Goal: Transaction & Acquisition: Register for event/course

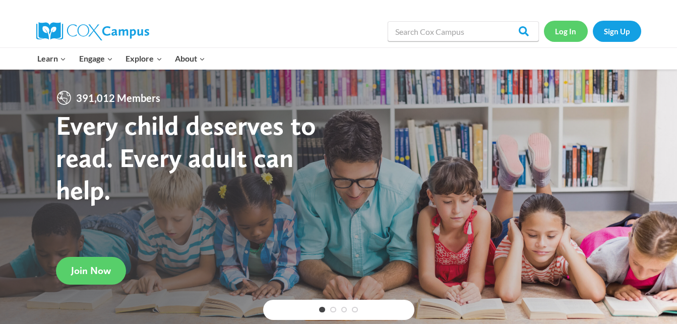
drag, startPoint x: 572, startPoint y: 35, endPoint x: 570, endPoint y: 41, distance: 6.4
click at [572, 35] on link "Log In" at bounding box center [566, 31] width 44 height 21
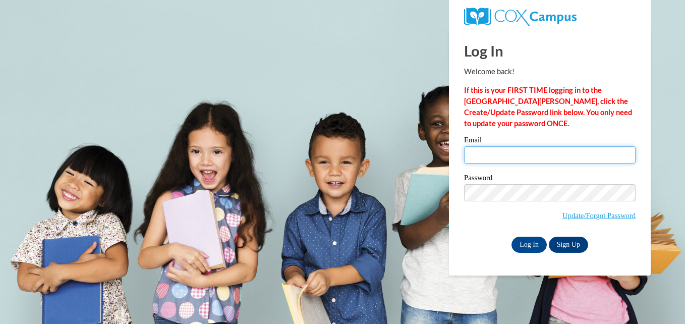
click at [484, 159] on input "Email" at bounding box center [549, 154] width 171 height 17
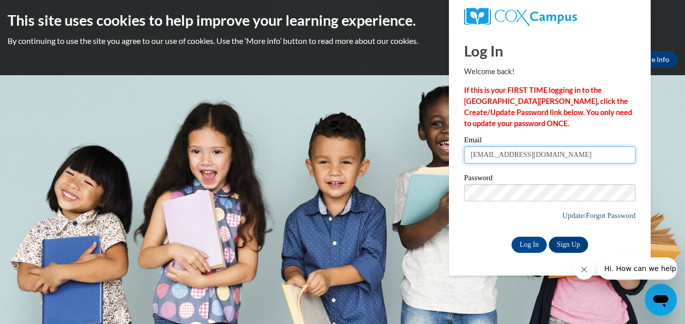
type input "[EMAIL_ADDRESS][DOMAIN_NAME]"
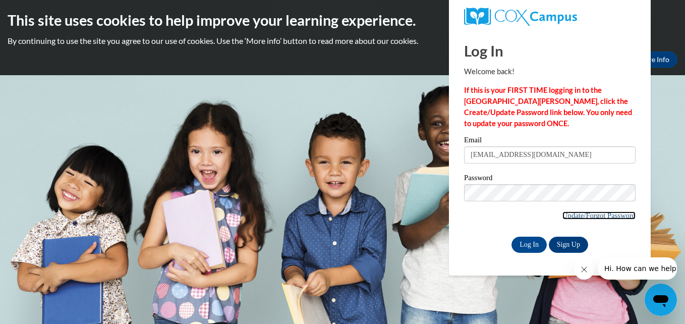
click at [583, 216] on link "Update/Forgot Password" at bounding box center [598, 215] width 73 height 8
click at [533, 244] on input "Log In" at bounding box center [528, 245] width 35 height 16
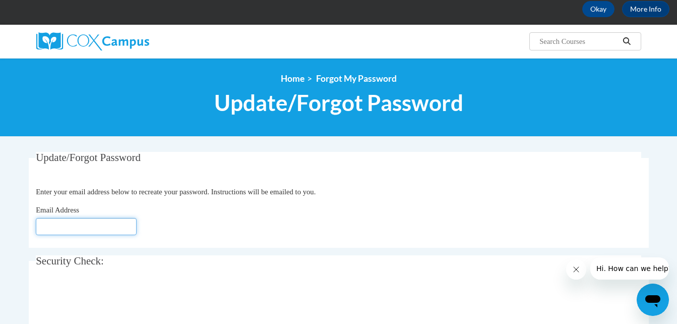
click at [73, 223] on input "Email Address" at bounding box center [86, 226] width 101 height 17
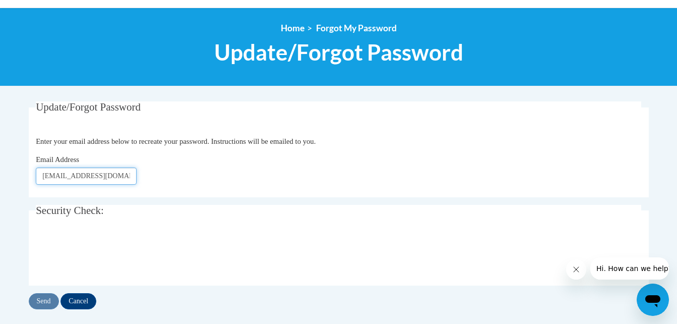
type input "[EMAIL_ADDRESS][DOMAIN_NAME]"
click at [37, 298] on input "Send" at bounding box center [44, 301] width 30 height 16
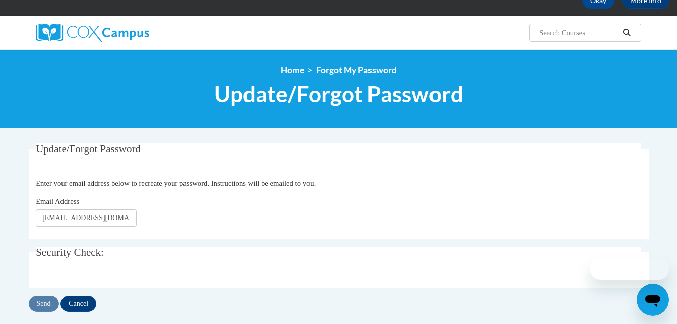
scroll to position [47, 0]
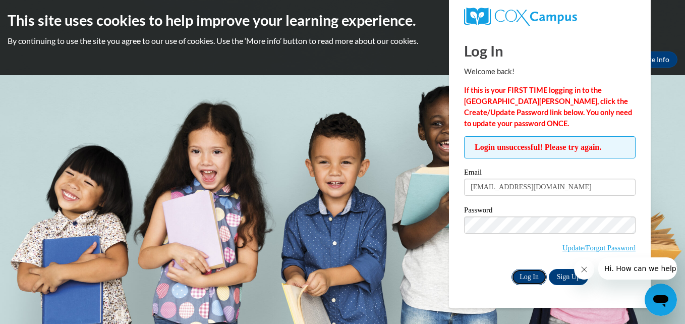
click at [518, 279] on input "Log In" at bounding box center [528, 277] width 35 height 16
click at [655, 213] on body "This site uses cookies to help improve your learning experience. By continuing …" at bounding box center [342, 162] width 685 height 324
click at [583, 267] on icon "Close message from company" at bounding box center [584, 269] width 8 height 8
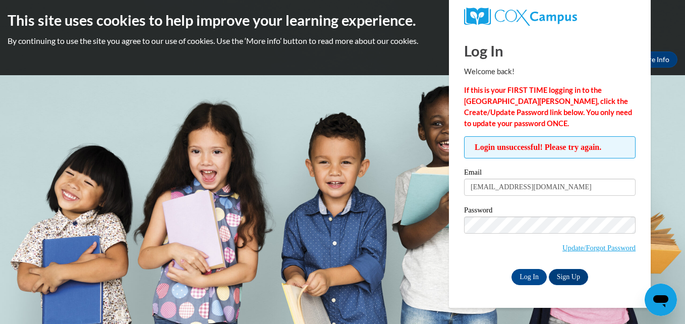
click at [681, 157] on body "This site uses cookies to help improve your learning experience. By continuing …" at bounding box center [342, 162] width 685 height 324
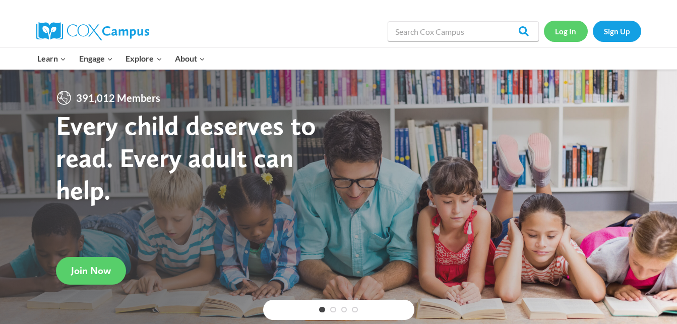
click at [556, 36] on link "Log In" at bounding box center [566, 31] width 44 height 21
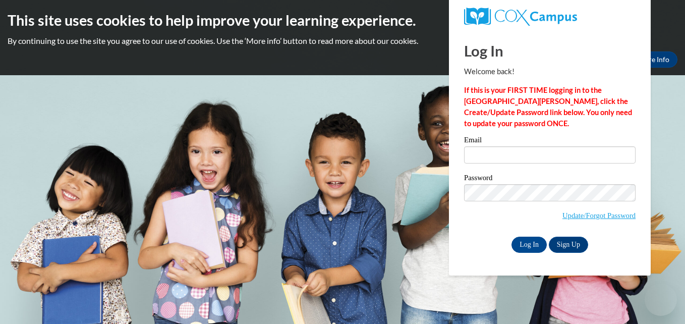
click at [524, 153] on input "Email" at bounding box center [549, 154] width 171 height 17
type input "mlovelace1226@yahoo.com"
click at [532, 241] on input "Log In" at bounding box center [528, 245] width 35 height 16
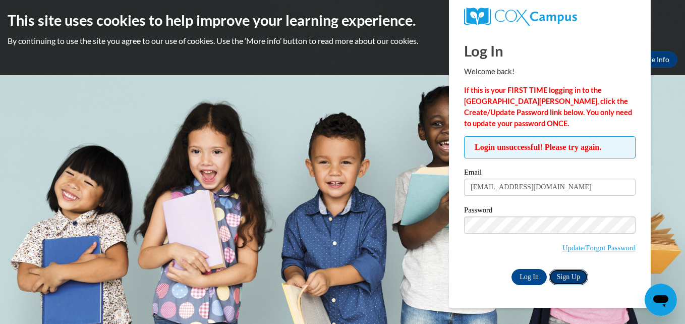
click at [577, 279] on link "Sign Up" at bounding box center [568, 277] width 39 height 16
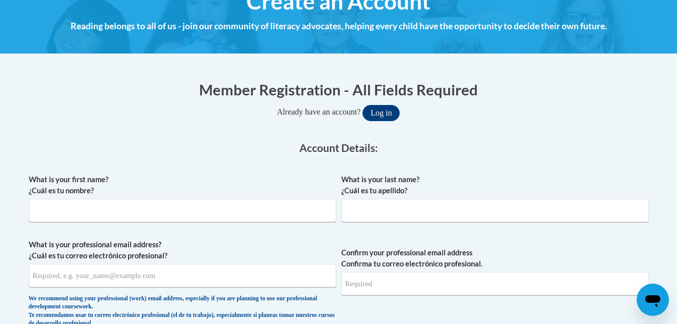
scroll to position [151, 0]
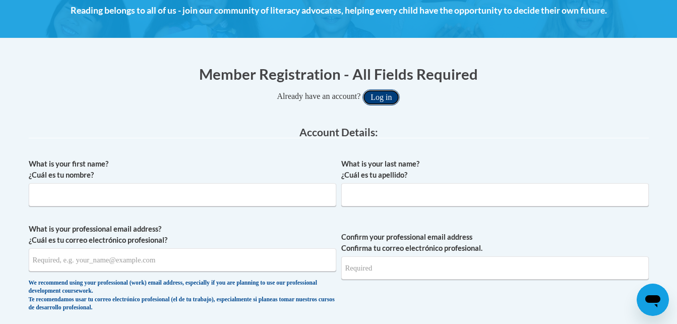
click at [385, 100] on button "Log in" at bounding box center [381, 97] width 37 height 16
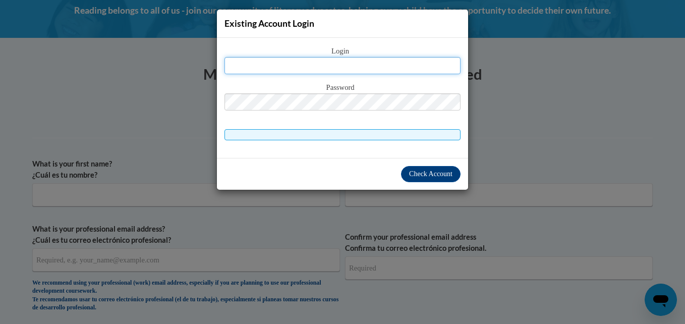
click at [288, 59] on input "text" at bounding box center [342, 65] width 236 height 17
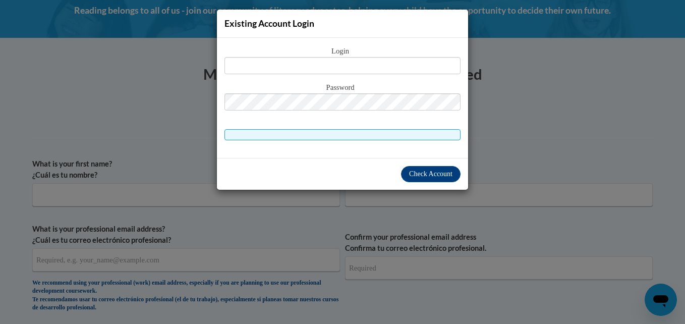
click at [493, 113] on div "Existing Account Login Login Password" at bounding box center [342, 162] width 685 height 324
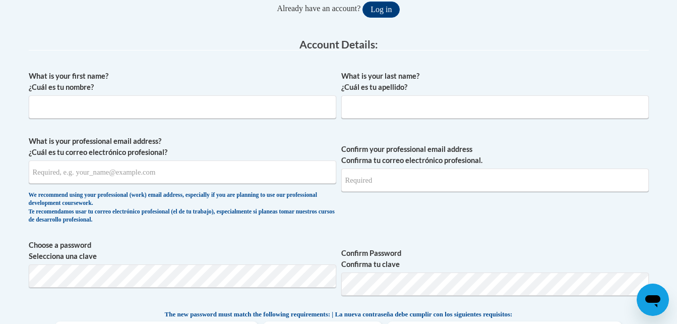
scroll to position [252, 0]
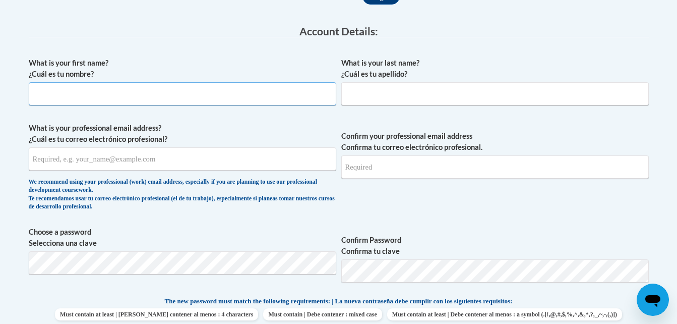
click at [76, 94] on input "What is your first name? ¿Cuál es tu nombre?" at bounding box center [183, 93] width 308 height 23
type input "m"
type input "Mar"
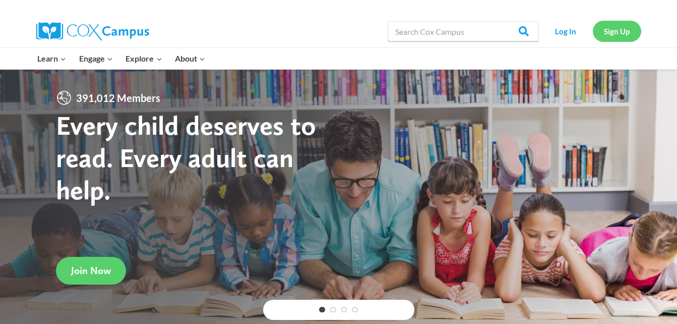
click at [626, 29] on link "Sign Up" at bounding box center [617, 31] width 48 height 21
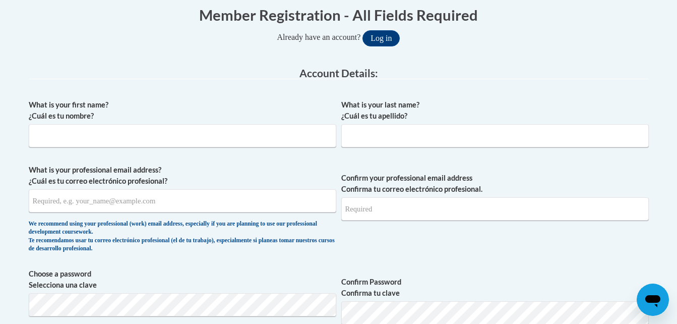
scroll to position [202, 0]
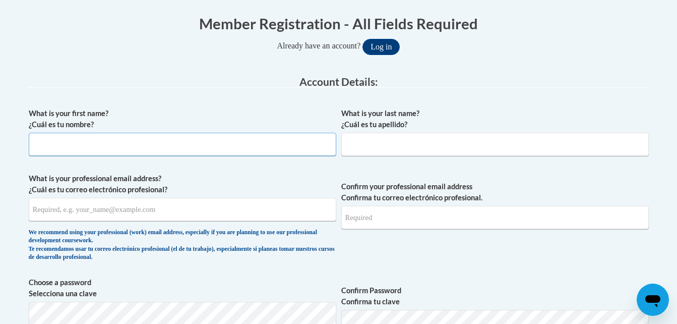
click at [90, 141] on input "What is your first name? ¿Cuál es tu nombre?" at bounding box center [183, 144] width 308 height 23
type input "[PERSON_NAME]"
click at [432, 140] on input "What is your last name? ¿Cuál es tu apellido?" at bounding box center [495, 144] width 308 height 23
type input "[PERSON_NAME]"
click at [77, 200] on input "What is your professional email address? ¿Cuál es tu correo electrónico profesi…" at bounding box center [183, 209] width 308 height 23
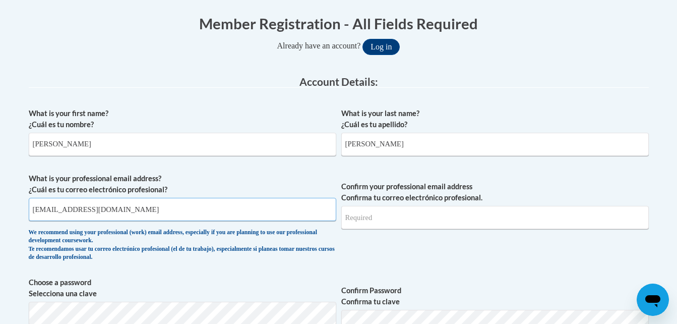
type input "[EMAIL_ADDRESS][DOMAIN_NAME]"
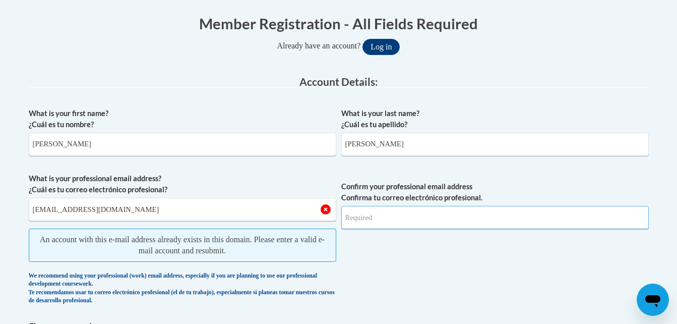
click at [381, 223] on input "Confirm your professional email address Confirma tu correo electrónico profesio…" at bounding box center [495, 217] width 308 height 23
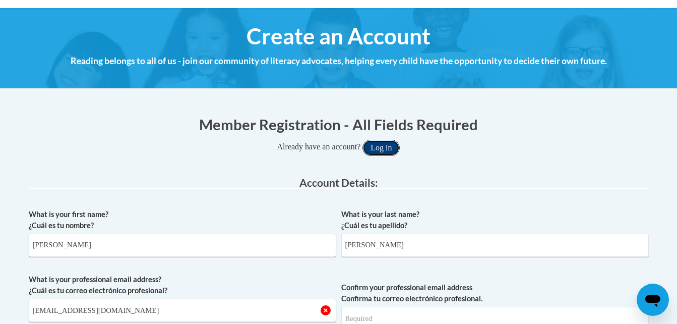
click at [385, 146] on button "Log in" at bounding box center [381, 148] width 37 height 16
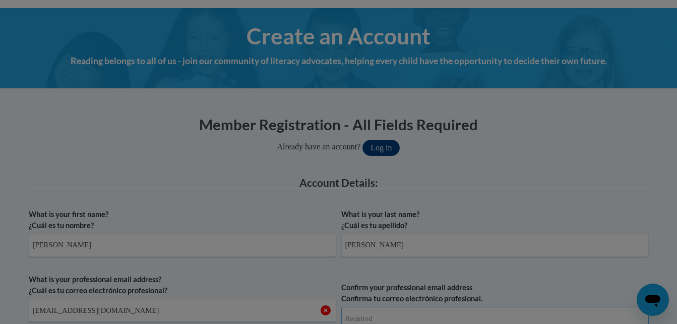
scroll to position [107, 0]
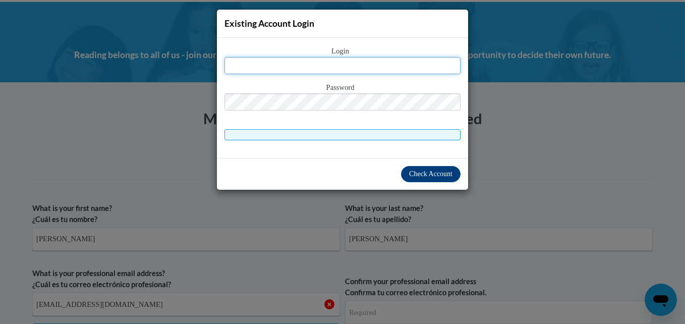
click at [324, 67] on input "text" at bounding box center [342, 65] width 236 height 17
type input "[EMAIL_ADDRESS][DOMAIN_NAME]"
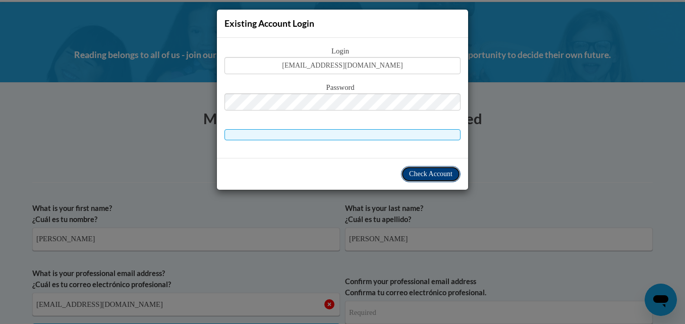
click at [430, 172] on span "Check Account" at bounding box center [430, 174] width 43 height 8
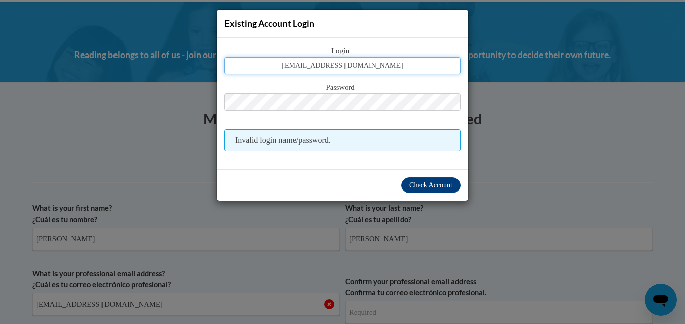
click at [395, 68] on input "[EMAIL_ADDRESS][DOMAIN_NAME]" at bounding box center [342, 65] width 236 height 17
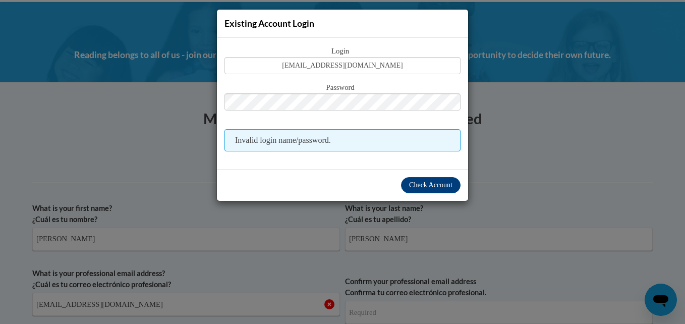
click at [549, 165] on div "Existing Account Login Login [EMAIL_ADDRESS][DOMAIN_NAME] Password Invalid logi…" at bounding box center [342, 162] width 685 height 324
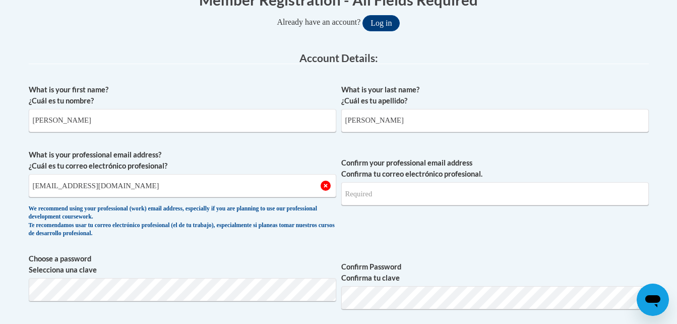
scroll to position [208, 0]
